Goal: Task Accomplishment & Management: Manage account settings

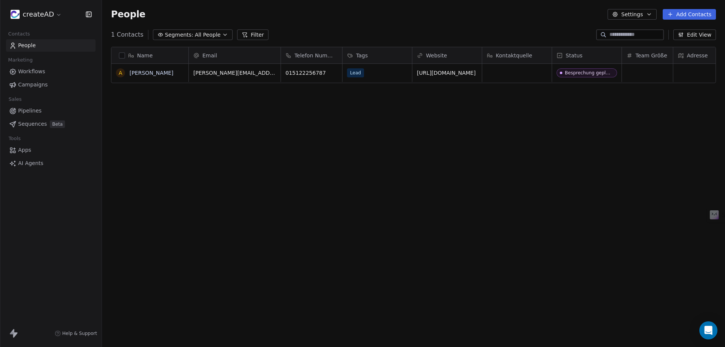
scroll to position [299, 617]
click at [695, 16] on button "Add Contacts" at bounding box center [688, 14] width 53 height 11
click at [695, 28] on span "Create new contact" at bounding box center [693, 31] width 52 height 8
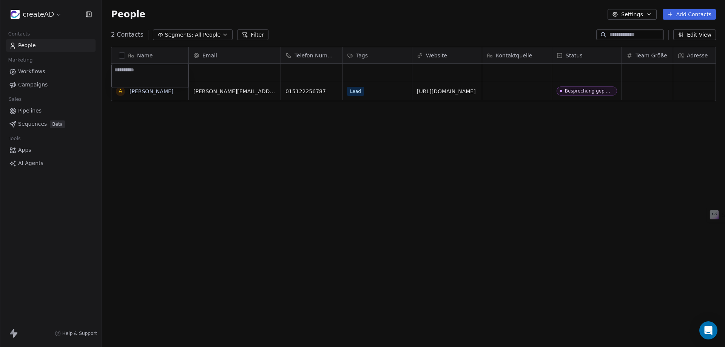
type textarea "**"
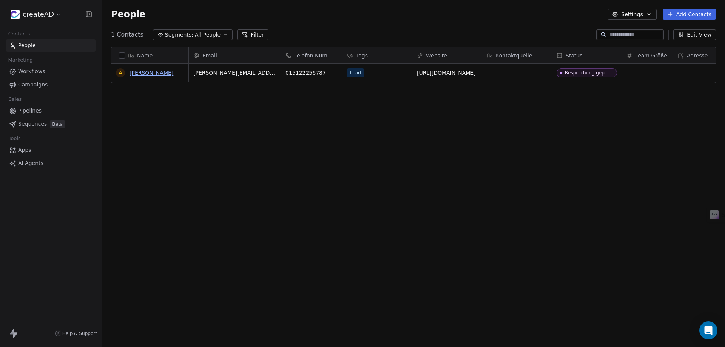
click at [167, 75] on link "[PERSON_NAME]" at bounding box center [151, 73] width 44 height 6
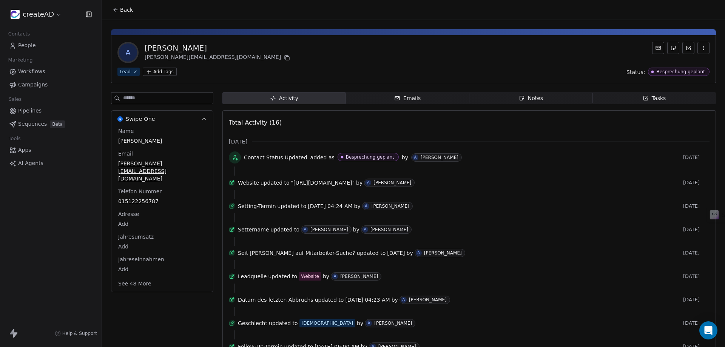
scroll to position [13, 0]
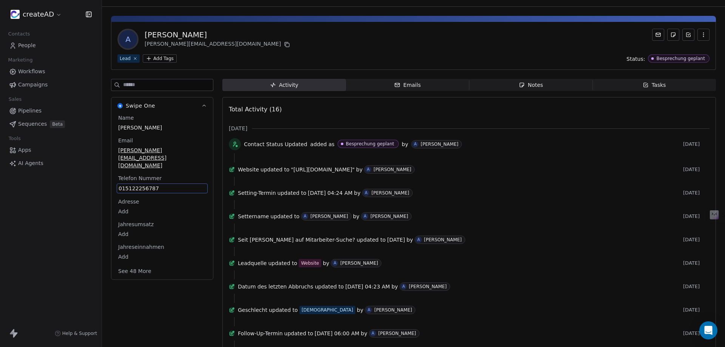
click at [147, 184] on div "Name [PERSON_NAME] Email [PERSON_NAME][EMAIL_ADDRESS][DOMAIN_NAME] Telefon Numm…" at bounding box center [162, 195] width 91 height 162
click at [153, 185] on span "015122256787" at bounding box center [161, 189] width 87 height 8
click at [178, 176] on input "**********" at bounding box center [159, 177] width 82 height 15
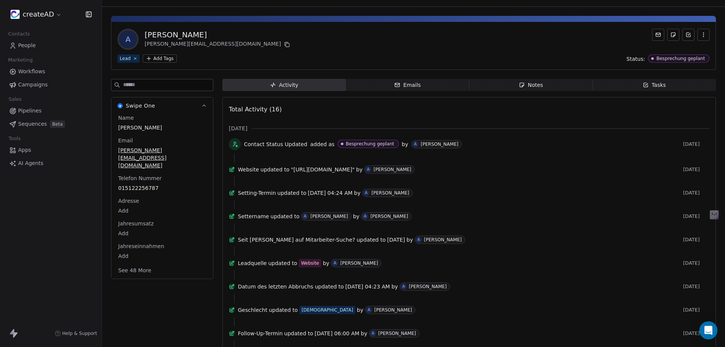
click at [523, 88] on html "createAD Contacts People Marketing Workflows Campaigns Sales Pipelines Sequence…" at bounding box center [362, 201] width 725 height 403
click at [533, 86] on div "Notes" at bounding box center [530, 85] width 24 height 8
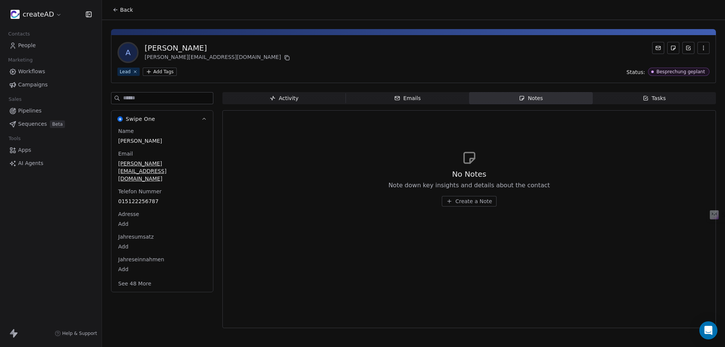
click at [405, 98] on div "Emails" at bounding box center [407, 98] width 26 height 8
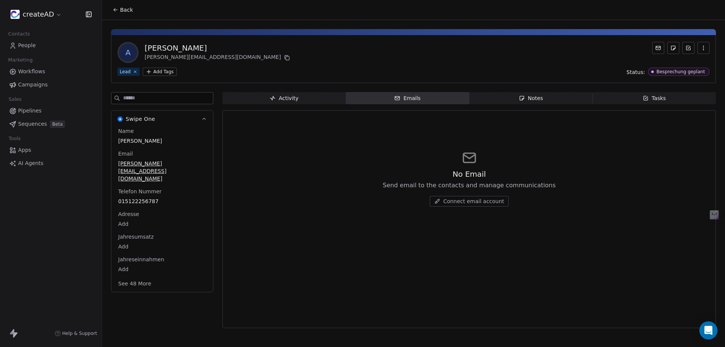
click at [643, 99] on icon "button" at bounding box center [645, 98] width 6 height 6
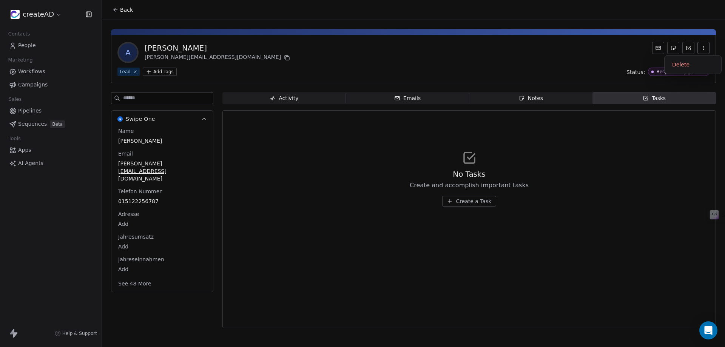
click at [705, 51] on button "button" at bounding box center [703, 48] width 12 height 12
click at [584, 78] on div "A [PERSON_NAME] [PERSON_NAME][EMAIL_ADDRESS][DOMAIN_NAME] Lead Add Tags Status:…" at bounding box center [413, 59] width 605 height 48
click at [123, 253] on body "createAD Contacts People Marketing Workflows Campaigns Sales Pipelines Sequence…" at bounding box center [362, 201] width 725 height 403
type input "*********"
click at [138, 255] on span "Jahreseinnahmen" at bounding box center [141, 259] width 49 height 8
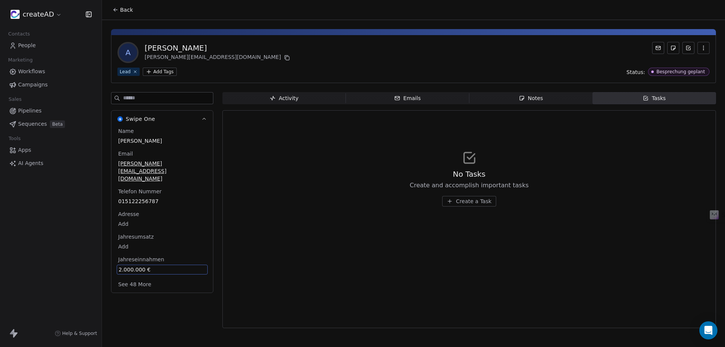
click at [166, 72] on html "createAD Contacts People Marketing Workflows Campaigns Sales Pipelines Sequence…" at bounding box center [362, 201] width 725 height 403
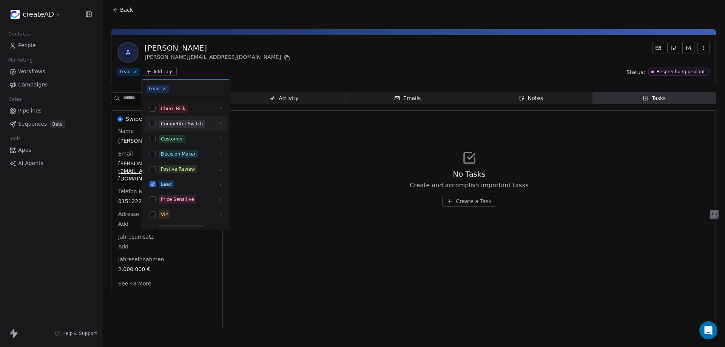
scroll to position [10, 0]
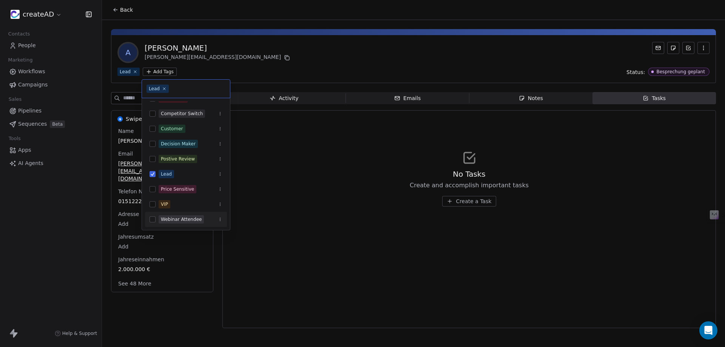
click at [198, 276] on html "createAD Contacts People Marketing Workflows Campaigns Sales Pipelines Sequence…" at bounding box center [362, 201] width 725 height 403
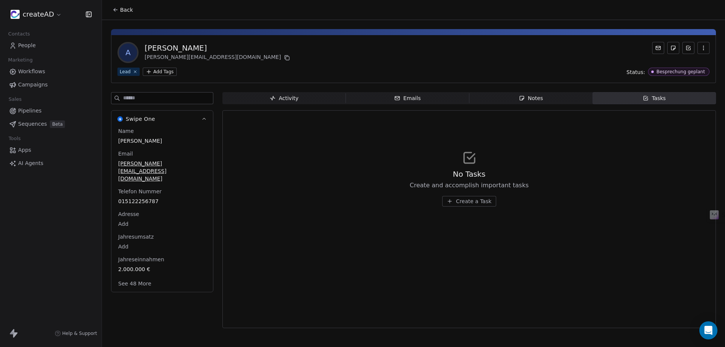
click at [124, 73] on div "Lead" at bounding box center [125, 71] width 11 height 7
click at [706, 49] on icon "button" at bounding box center [703, 48] width 6 height 6
click at [690, 48] on icon at bounding box center [688, 48] width 6 height 6
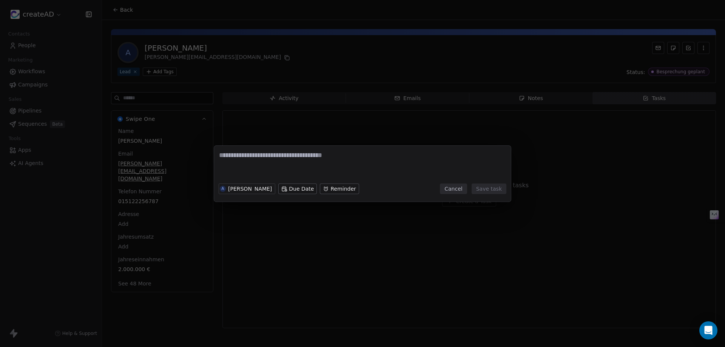
click at [461, 191] on button "Cancel" at bounding box center [453, 188] width 27 height 11
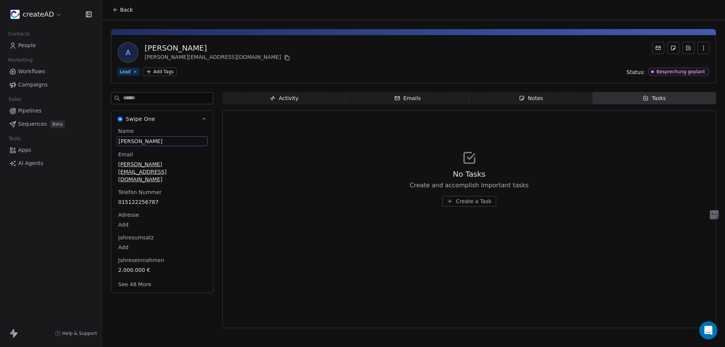
click at [154, 139] on span "[PERSON_NAME]" at bounding box center [161, 141] width 87 height 8
click at [145, 198] on span "015122256787" at bounding box center [161, 202] width 87 height 8
click at [28, 44] on span "People" at bounding box center [27, 46] width 18 height 8
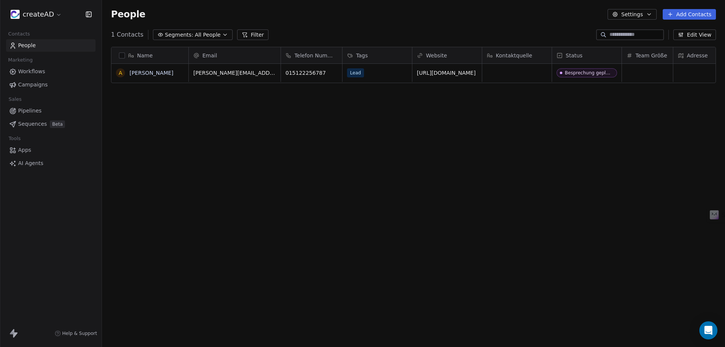
scroll to position [299, 617]
click at [140, 74] on link "[PERSON_NAME]" at bounding box center [151, 73] width 44 height 6
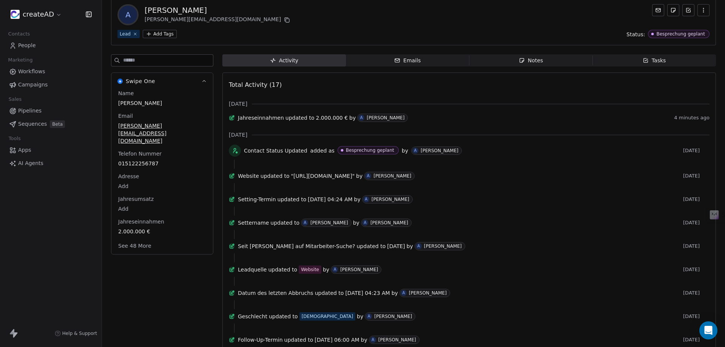
scroll to position [13, 0]
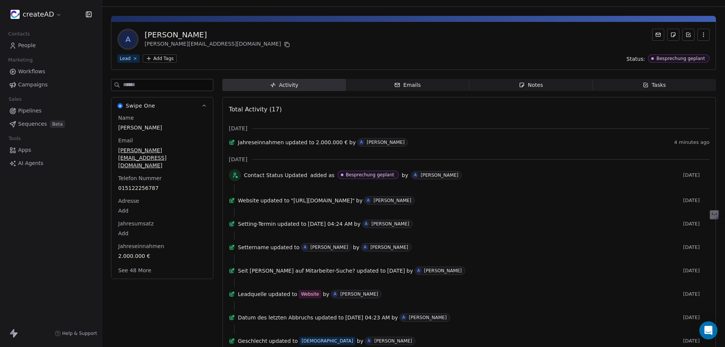
click at [149, 147] on div "Name [PERSON_NAME] Email [PERSON_NAME][EMAIL_ADDRESS][DOMAIN_NAME] Telefon Numm…" at bounding box center [162, 195] width 91 height 162
drag, startPoint x: 167, startPoint y: 172, endPoint x: 146, endPoint y: 176, distance: 21.2
click at [146, 185] on span "015122256787" at bounding box center [161, 189] width 87 height 8
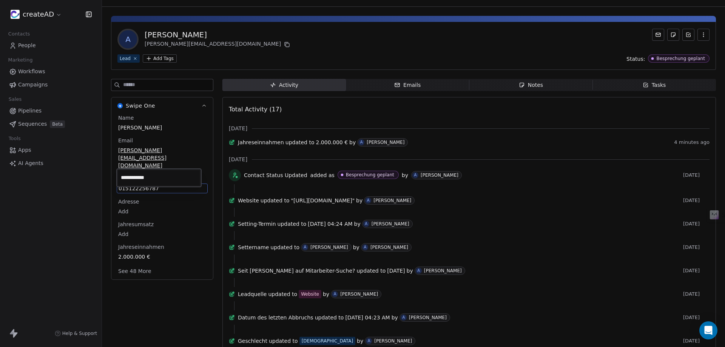
click at [191, 213] on html "createAD Contacts People Marketing Workflows Campaigns Sales Pipelines Sequence…" at bounding box center [362, 201] width 725 height 403
drag, startPoint x: 146, startPoint y: 171, endPoint x: 122, endPoint y: 172, distance: 24.5
click at [122, 185] on span "015122256787" at bounding box center [161, 189] width 87 height 8
drag, startPoint x: 122, startPoint y: 171, endPoint x: 160, endPoint y: 177, distance: 39.0
click at [160, 183] on div "015122256787" at bounding box center [162, 188] width 91 height 10
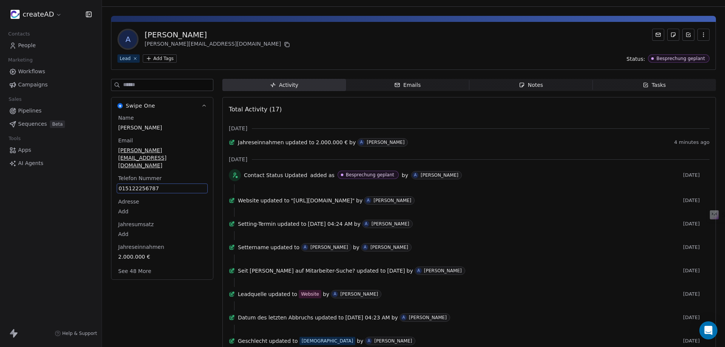
click at [702, 34] on button "button" at bounding box center [703, 35] width 12 height 12
click at [552, 44] on div "A [PERSON_NAME] [PERSON_NAME][EMAIL_ADDRESS][DOMAIN_NAME]" at bounding box center [413, 39] width 592 height 21
click at [46, 14] on html "createAD Contacts People Marketing Workflows Campaigns Sales Pipelines Sequence…" at bounding box center [362, 201] width 725 height 403
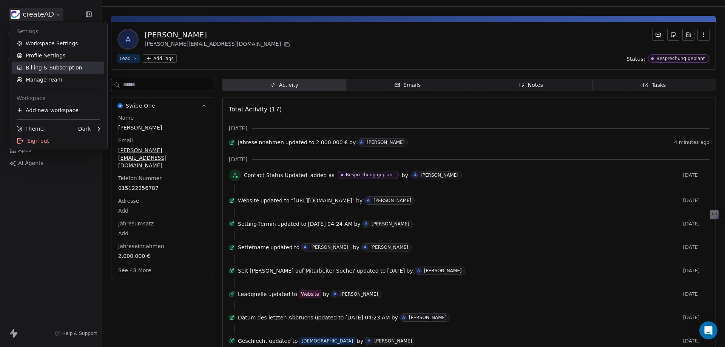
click at [47, 72] on link "Billing & Subscription" at bounding box center [58, 68] width 92 height 12
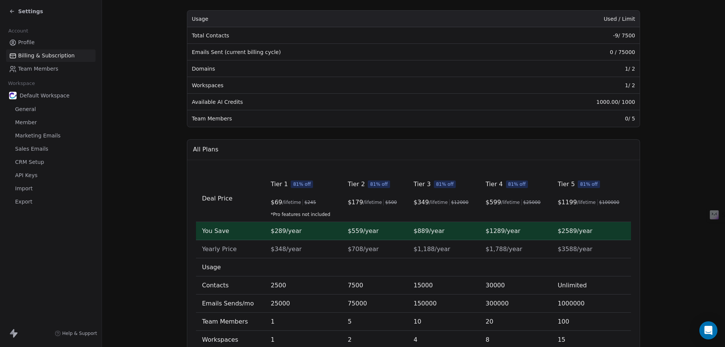
scroll to position [75, 0]
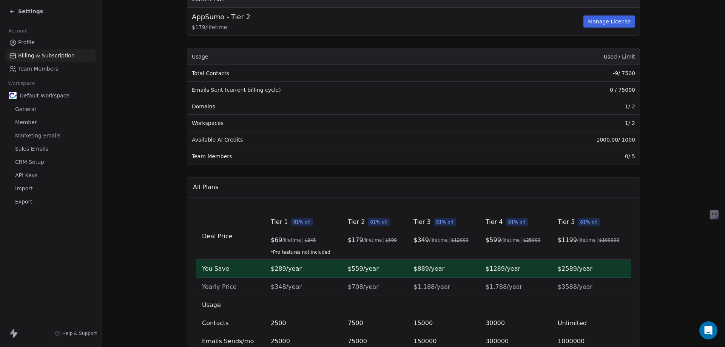
click at [39, 97] on span "Default Workspace" at bounding box center [45, 96] width 50 height 8
click at [30, 110] on span "General" at bounding box center [25, 109] width 21 height 8
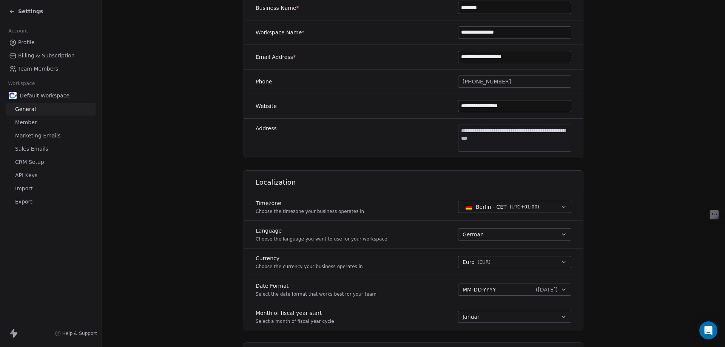
scroll to position [151, 0]
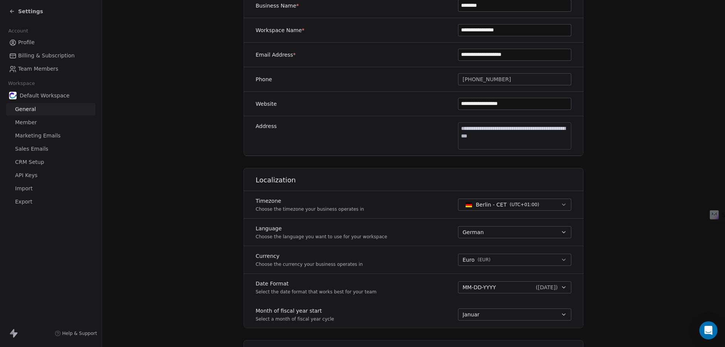
click at [30, 135] on span "Marketing Emails" at bounding box center [37, 136] width 45 height 8
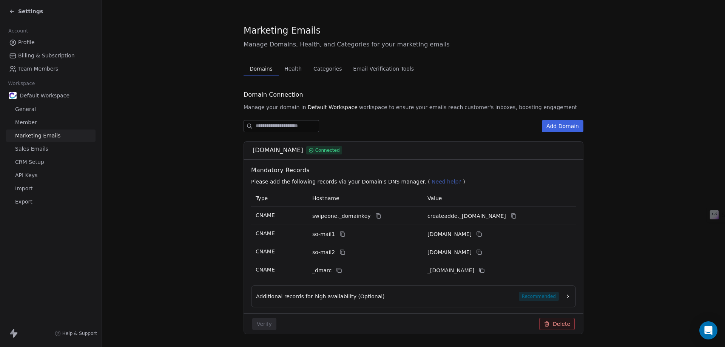
click at [32, 149] on span "Sales Emails" at bounding box center [31, 149] width 33 height 8
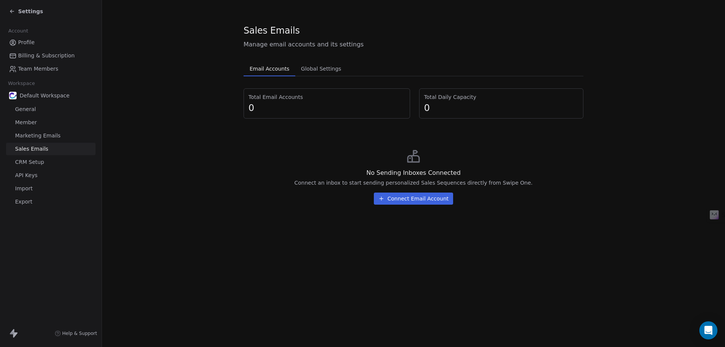
click at [32, 138] on span "Marketing Emails" at bounding box center [37, 136] width 45 height 8
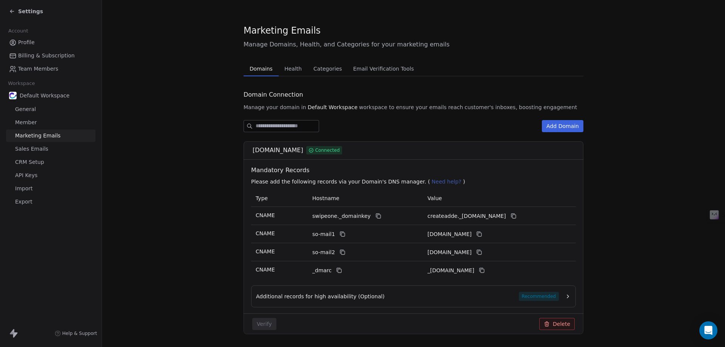
click at [31, 149] on span "Sales Emails" at bounding box center [31, 149] width 33 height 8
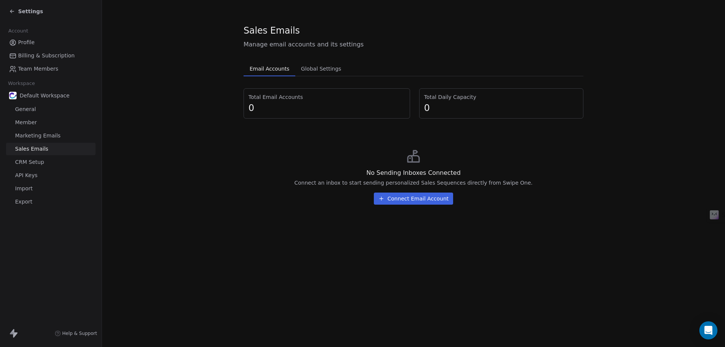
click at [32, 161] on span "CRM Setup" at bounding box center [29, 162] width 29 height 8
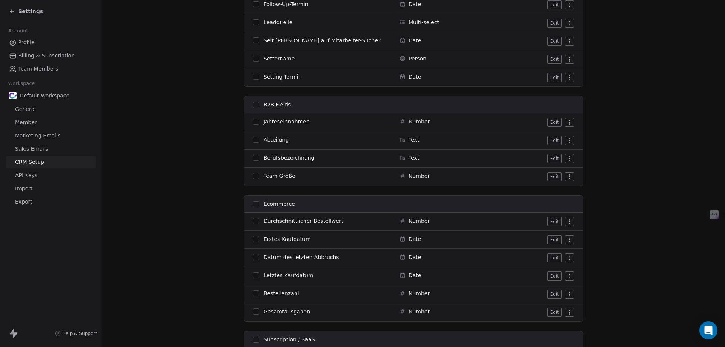
scroll to position [830, 0]
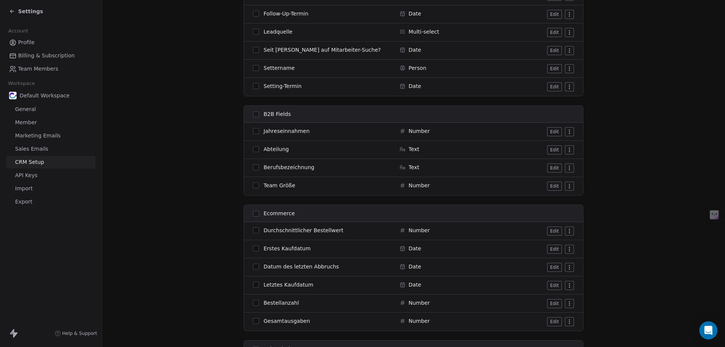
click at [20, 175] on span "API Keys" at bounding box center [26, 175] width 22 height 8
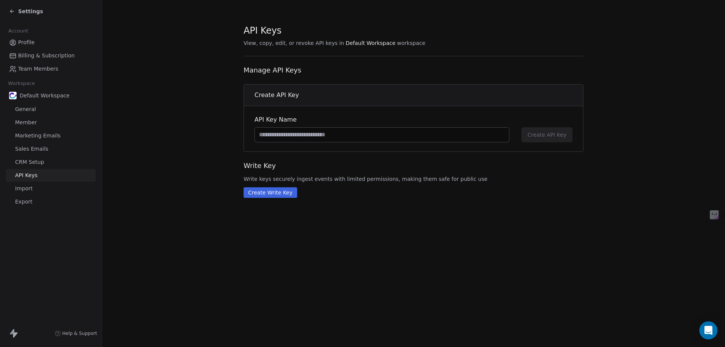
click at [27, 189] on span "Import" at bounding box center [23, 189] width 17 height 8
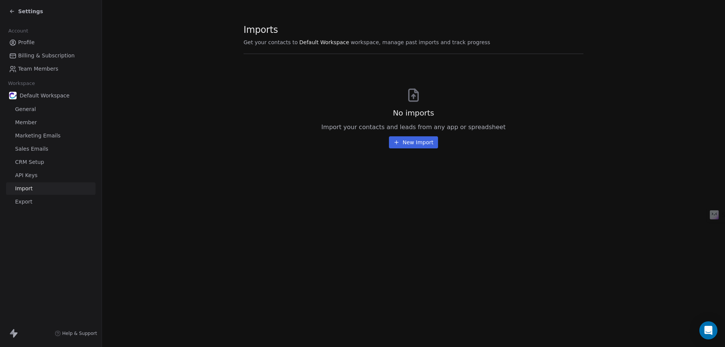
click at [29, 203] on span "Export" at bounding box center [23, 202] width 17 height 8
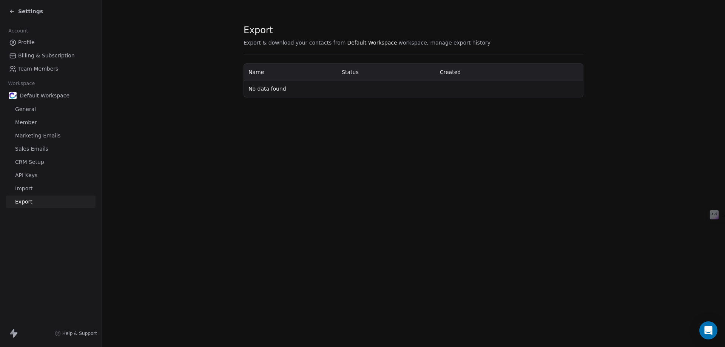
click at [29, 43] on span "Profile" at bounding box center [26, 42] width 17 height 8
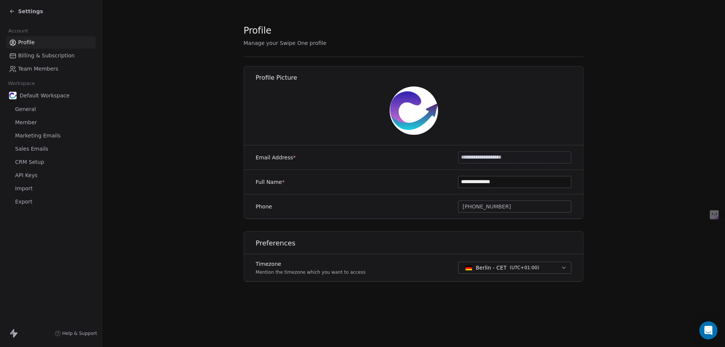
click at [16, 10] on div "Settings" at bounding box center [26, 12] width 34 height 8
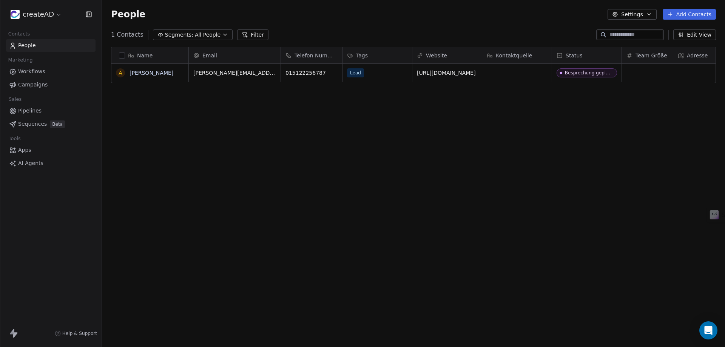
scroll to position [299, 617]
click at [535, 72] on div "grid" at bounding box center [516, 73] width 69 height 18
click at [516, 72] on textarea at bounding box center [516, 75] width 69 height 23
click at [655, 77] on html "createAD Contacts People Marketing Workflows Campaigns Sales Pipelines Sequence…" at bounding box center [362, 201] width 725 height 403
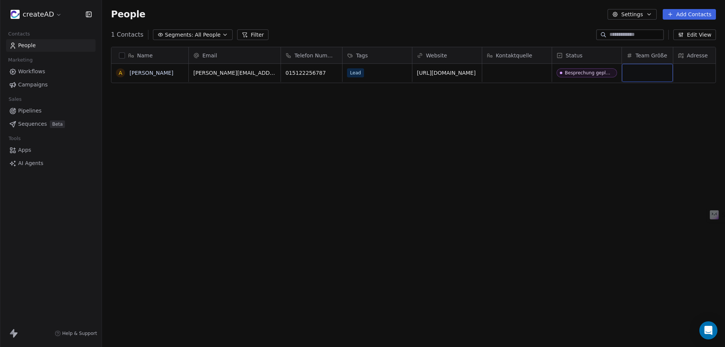
click at [655, 74] on div "grid" at bounding box center [646, 73] width 51 height 18
click at [655, 74] on input "number" at bounding box center [651, 73] width 56 height 6
drag, startPoint x: 624, startPoint y: 112, endPoint x: 622, endPoint y: 100, distance: 11.4
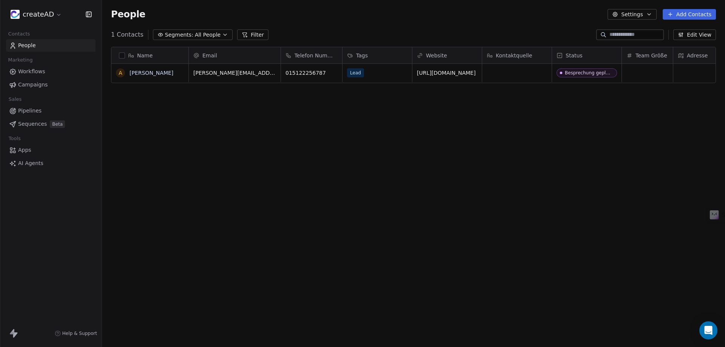
click at [623, 111] on html "createAD Contacts People Marketing Workflows Campaigns Sales Pipelines Sequence…" at bounding box center [362, 201] width 725 height 403
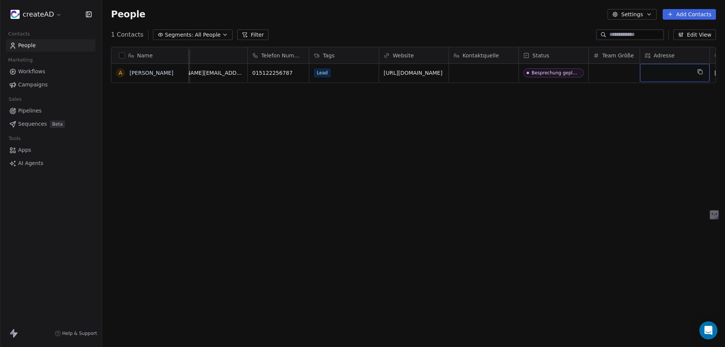
click at [692, 72] on div "grid" at bounding box center [674, 73] width 69 height 18
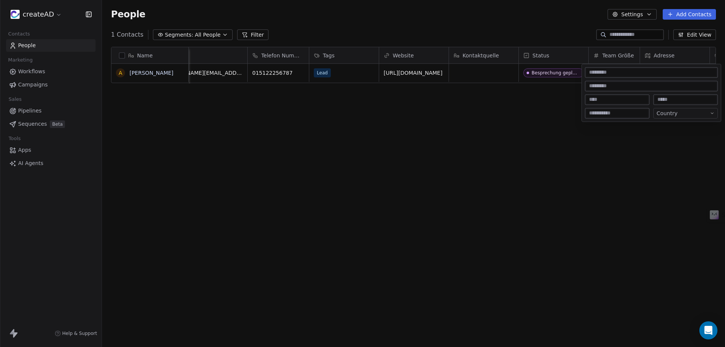
click at [565, 209] on html "createAD Contacts People Marketing Workflows Campaigns Sales Pipelines Sequence…" at bounding box center [362, 201] width 725 height 403
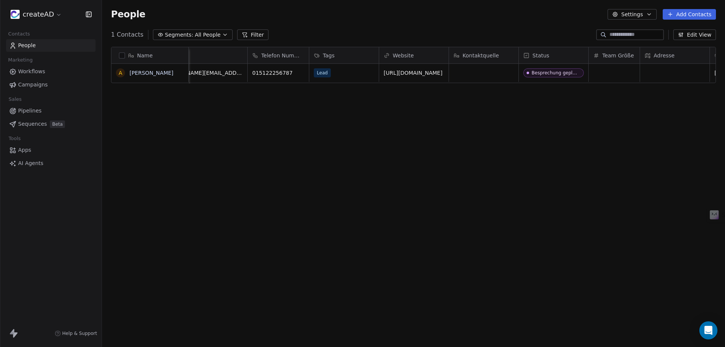
click at [665, 63] on div "Adresse" at bounding box center [674, 55] width 69 height 16
click at [642, 152] on html "createAD Contacts People Marketing Workflows Campaigns Sales Pipelines Sequence…" at bounding box center [362, 201] width 725 height 403
click at [682, 73] on div "grid" at bounding box center [674, 73] width 69 height 18
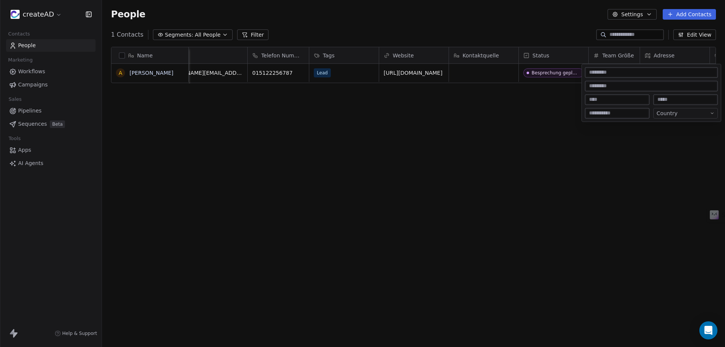
click at [633, 191] on html "createAD Contacts People Marketing Workflows Campaigns Sales Pipelines Sequence…" at bounding box center [362, 201] width 725 height 403
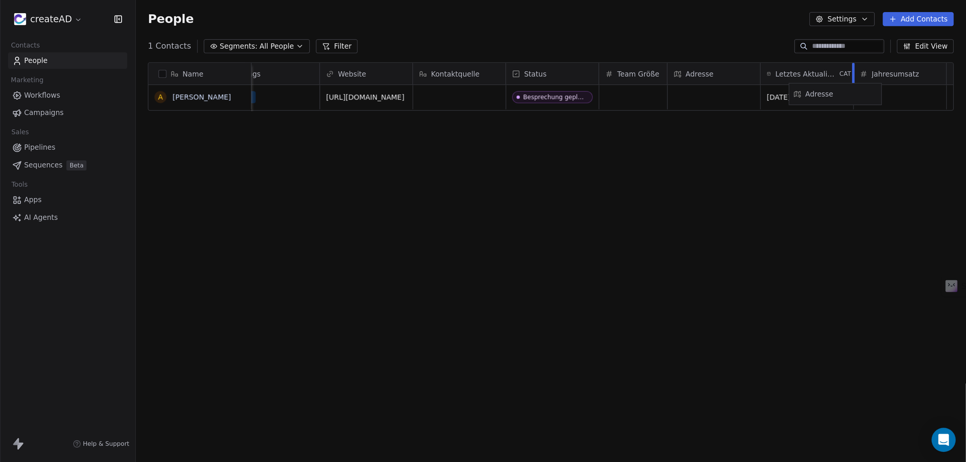
scroll to position [0, 178]
drag, startPoint x: 665, startPoint y: 58, endPoint x: 520, endPoint y: 60, distance: 144.9
click at [520, 60] on div "Name A [PERSON_NAME] Email Telefon Nummer Tags Website Kontaktquelle Status Tea…" at bounding box center [413, 65] width 604 height 36
click at [202, 35] on span "All People" at bounding box center [208, 35] width 26 height 8
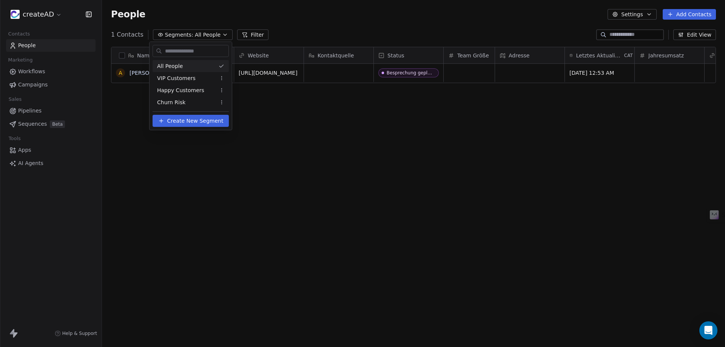
click at [202, 35] on html "createAD Contacts People Marketing Workflows Campaigns Sales Pipelines Sequence…" at bounding box center [362, 201] width 725 height 403
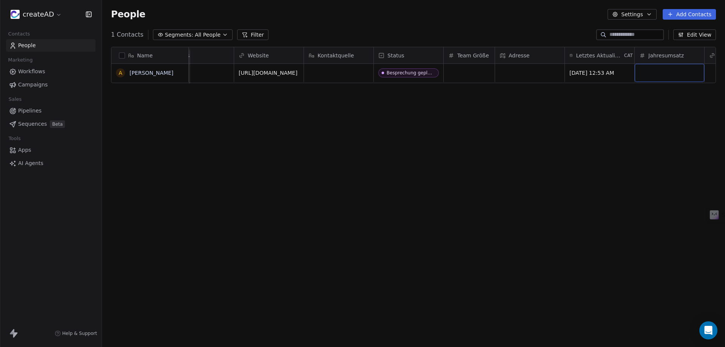
drag, startPoint x: 692, startPoint y: 77, endPoint x: 607, endPoint y: 80, distance: 84.6
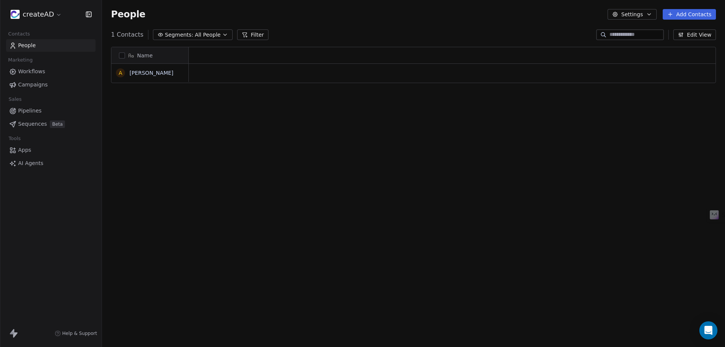
scroll to position [0, 0]
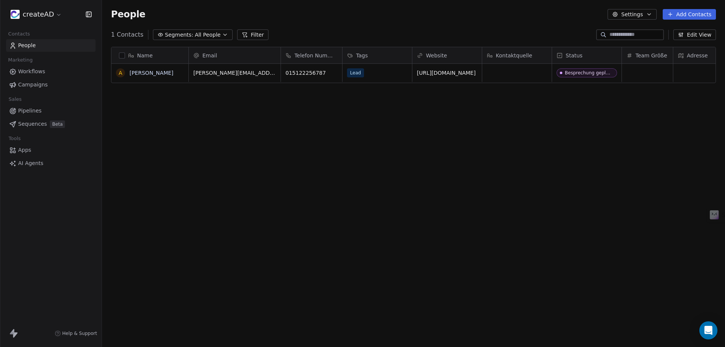
click at [39, 123] on span "Sequences" at bounding box center [32, 124] width 29 height 8
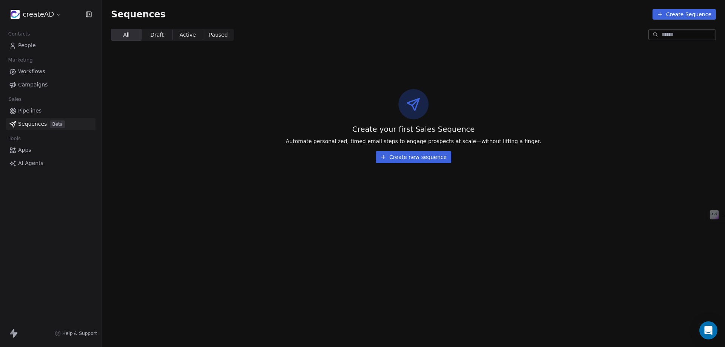
click at [182, 204] on section "Sequences Create Sequence All All Draft Draft Active Active Paused Paused Creat…" at bounding box center [413, 173] width 623 height 347
click at [26, 150] on span "Apps" at bounding box center [24, 150] width 13 height 8
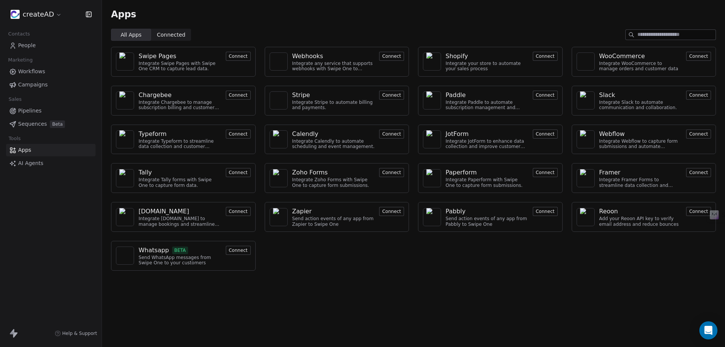
click at [40, 165] on span "AI Agents" at bounding box center [30, 163] width 25 height 8
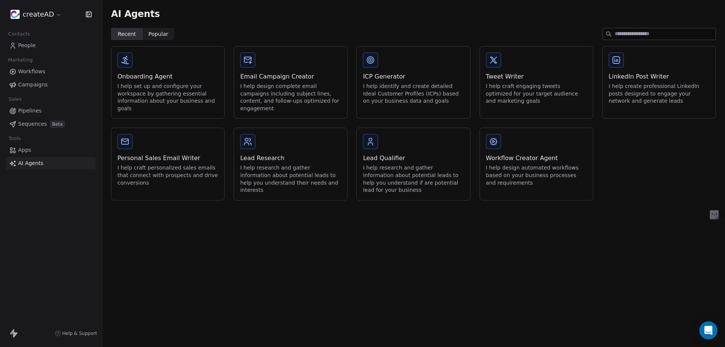
click at [27, 47] on span "People" at bounding box center [27, 46] width 18 height 8
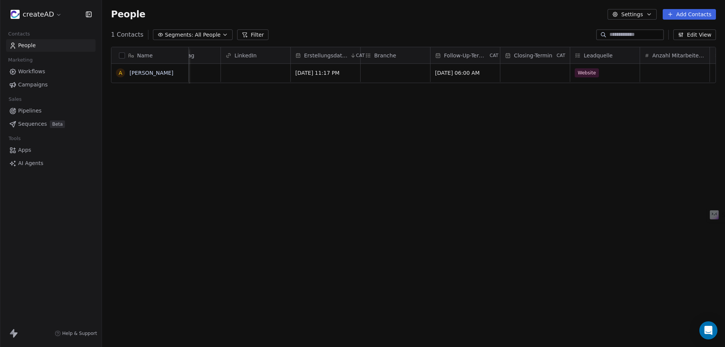
scroll to position [0, 1011]
drag, startPoint x: 517, startPoint y: 1, endPoint x: 522, endPoint y: 14, distance: 14.0
click at [522, 14] on div "People Settings Add Contacts" at bounding box center [413, 14] width 605 height 11
